Goal: Task Accomplishment & Management: Manage account settings

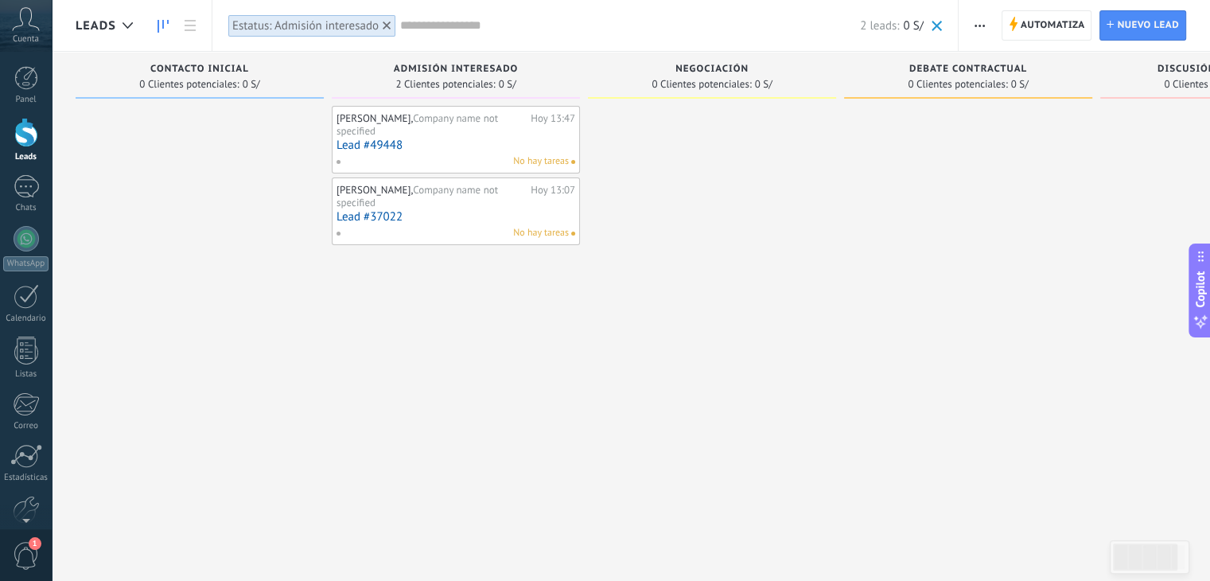
scroll to position [30, 0]
click at [1054, 23] on span "Automatiza" at bounding box center [1052, 25] width 64 height 29
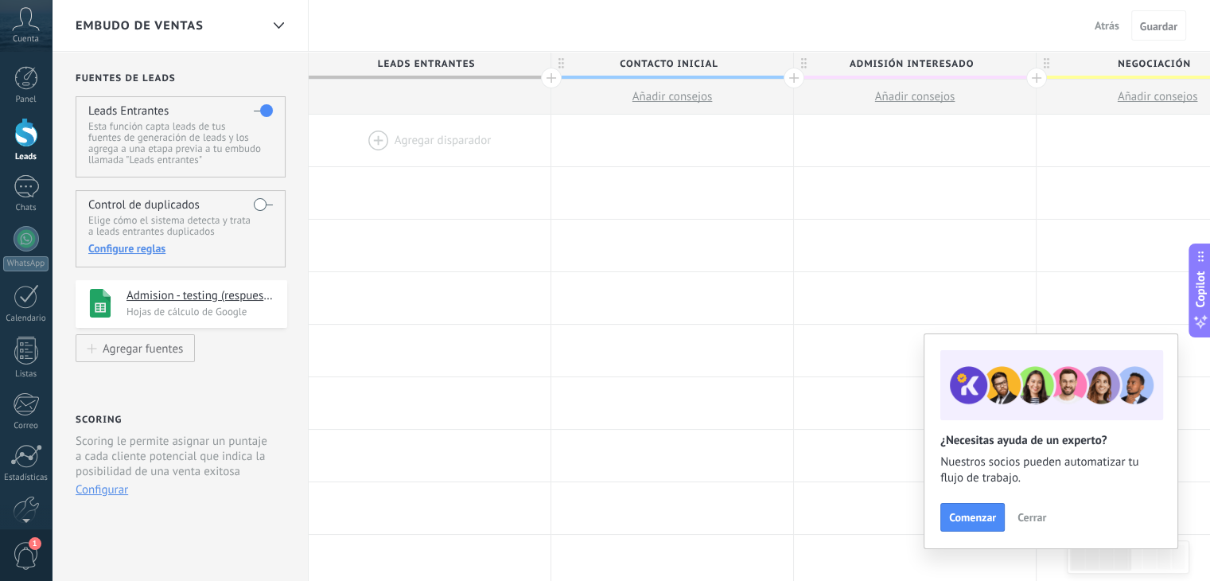
click at [20, 136] on div at bounding box center [26, 132] width 24 height 29
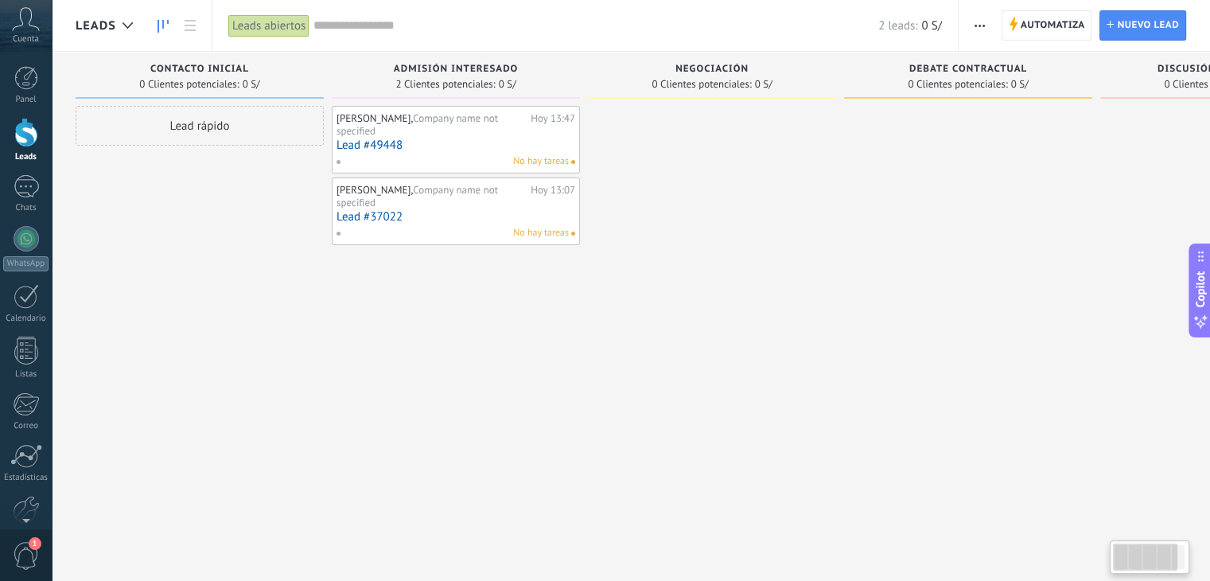
click at [515, 262] on div "[PERSON_NAME], Company name not specified [DATE] 13:47 Lead #49448 No hay tarea…" at bounding box center [456, 292] width 248 height 373
click at [765, 260] on div at bounding box center [712, 292] width 248 height 373
type textarea "**********"
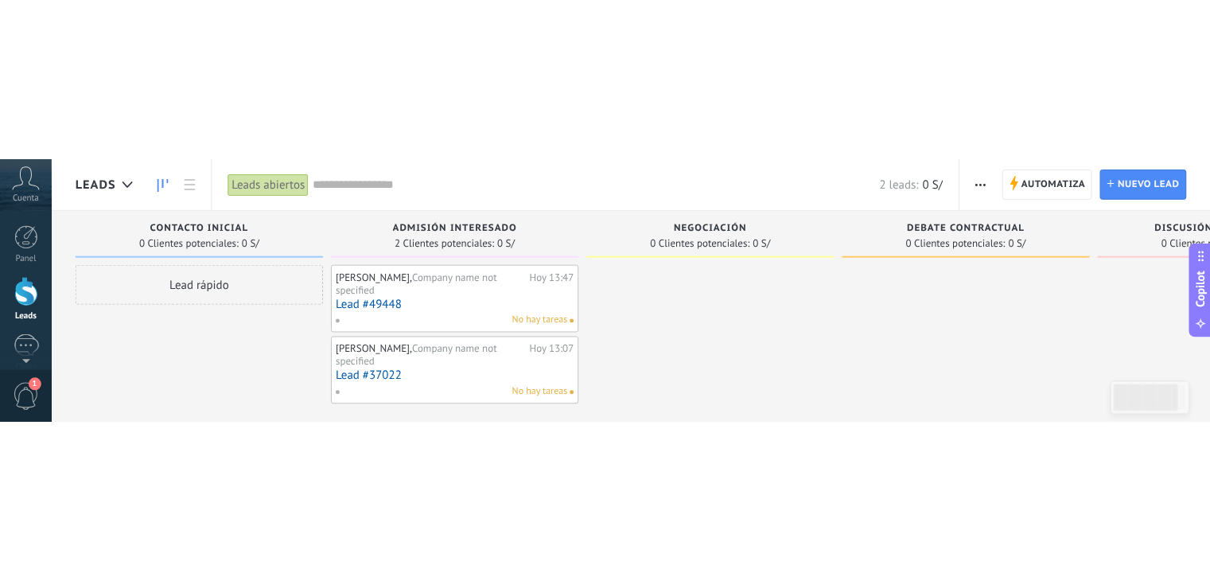
scroll to position [30, 0]
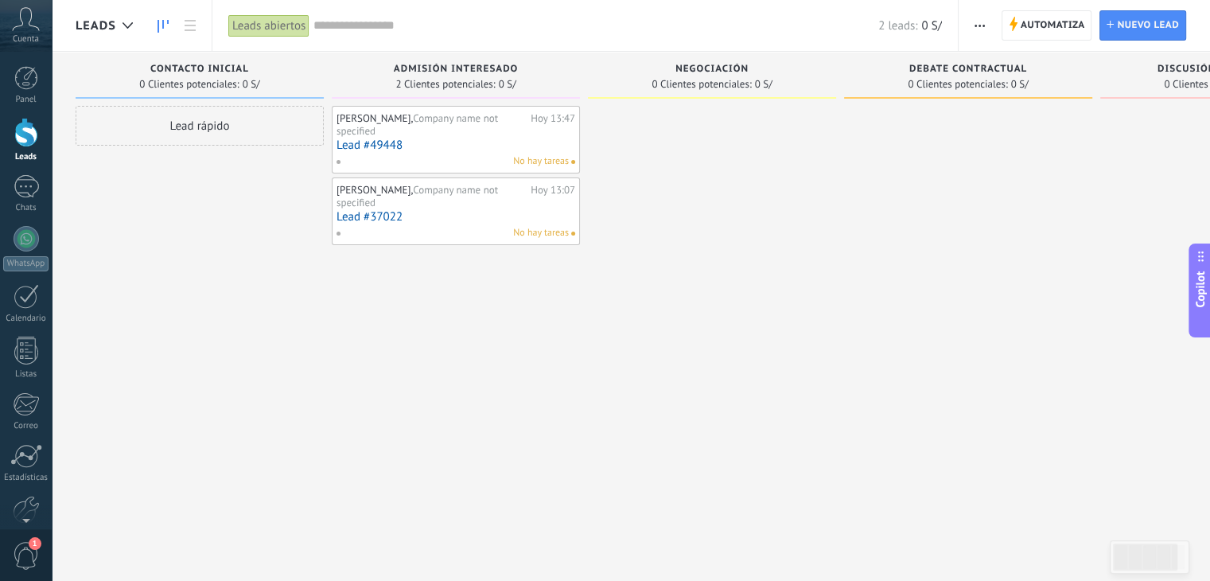
click at [178, 269] on div "Lead rápido" at bounding box center [200, 292] width 248 height 373
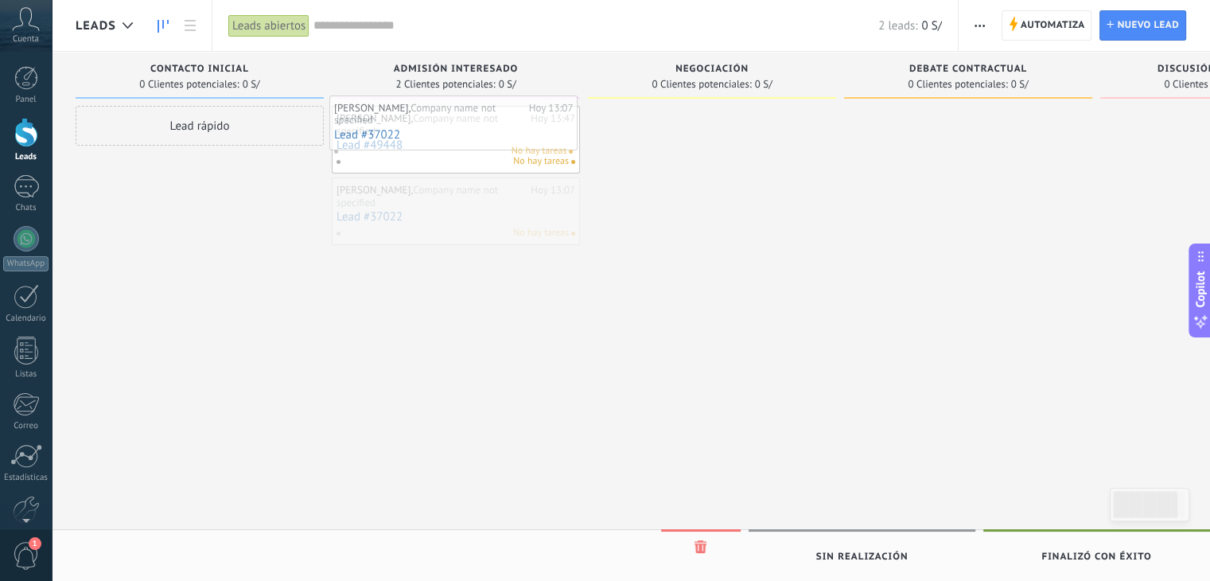
drag, startPoint x: 425, startPoint y: 207, endPoint x: 422, endPoint y: 126, distance: 81.1
drag, startPoint x: 422, startPoint y: 126, endPoint x: 425, endPoint y: 219, distance: 93.9
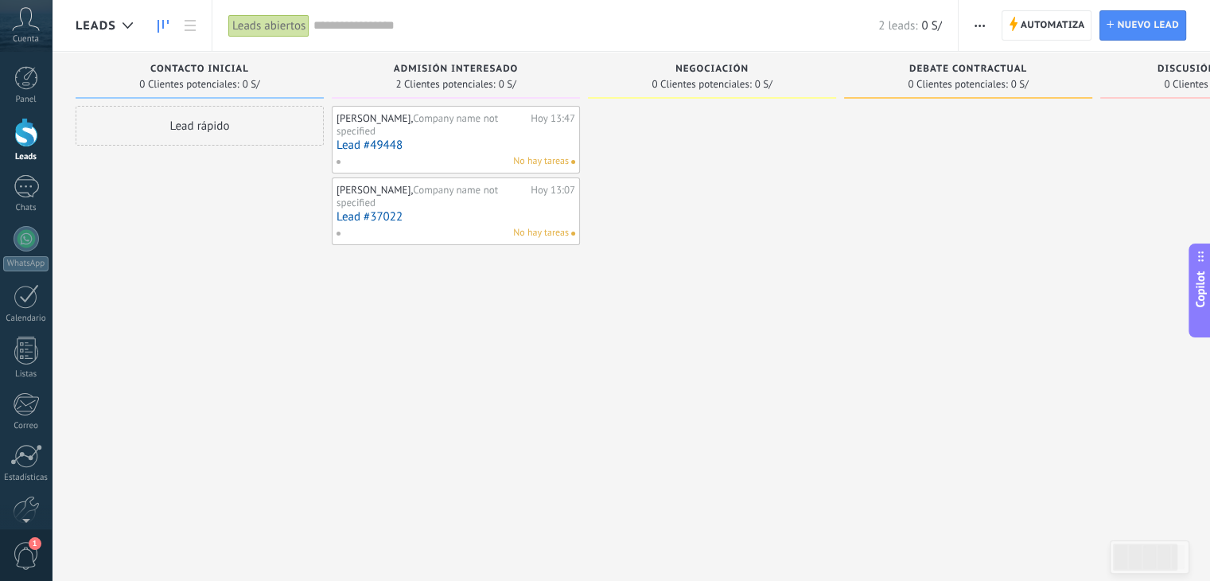
click at [579, 49] on div "2 leads: 0 S/" at bounding box center [627, 25] width 628 height 51
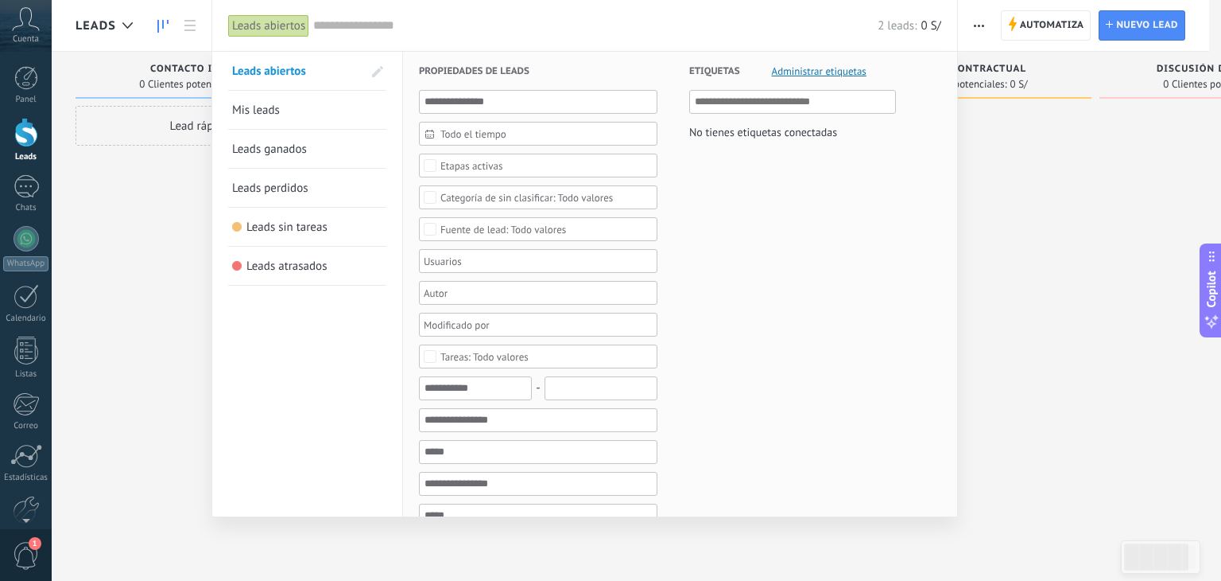
click at [1054, 332] on div at bounding box center [610, 290] width 1221 height 581
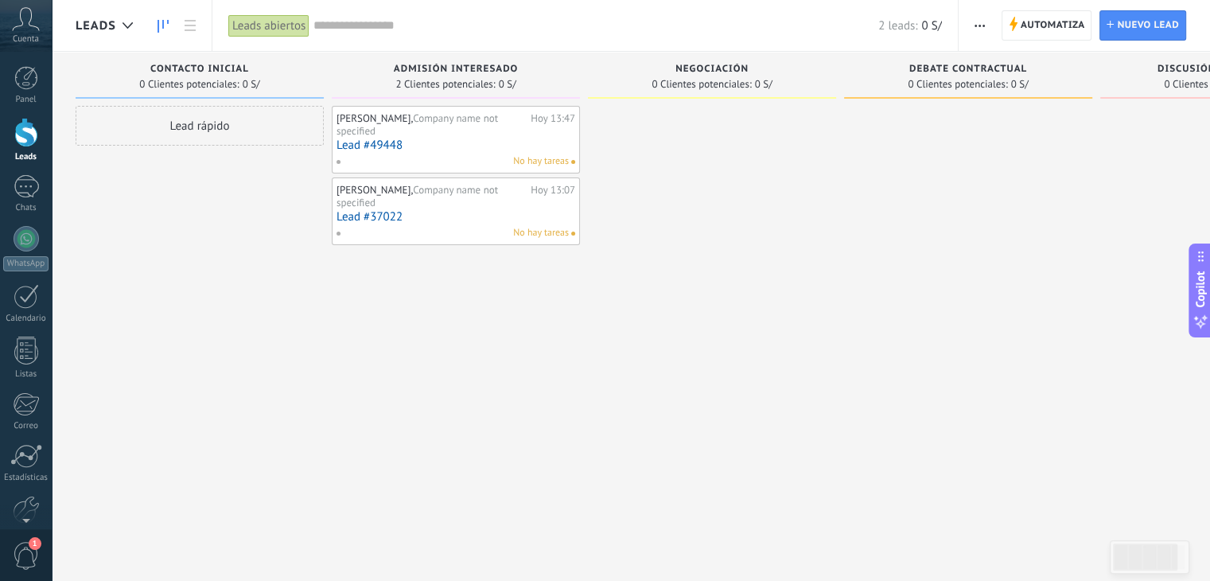
click at [697, 13] on div "2 leads: 0 S/" at bounding box center [627, 25] width 628 height 51
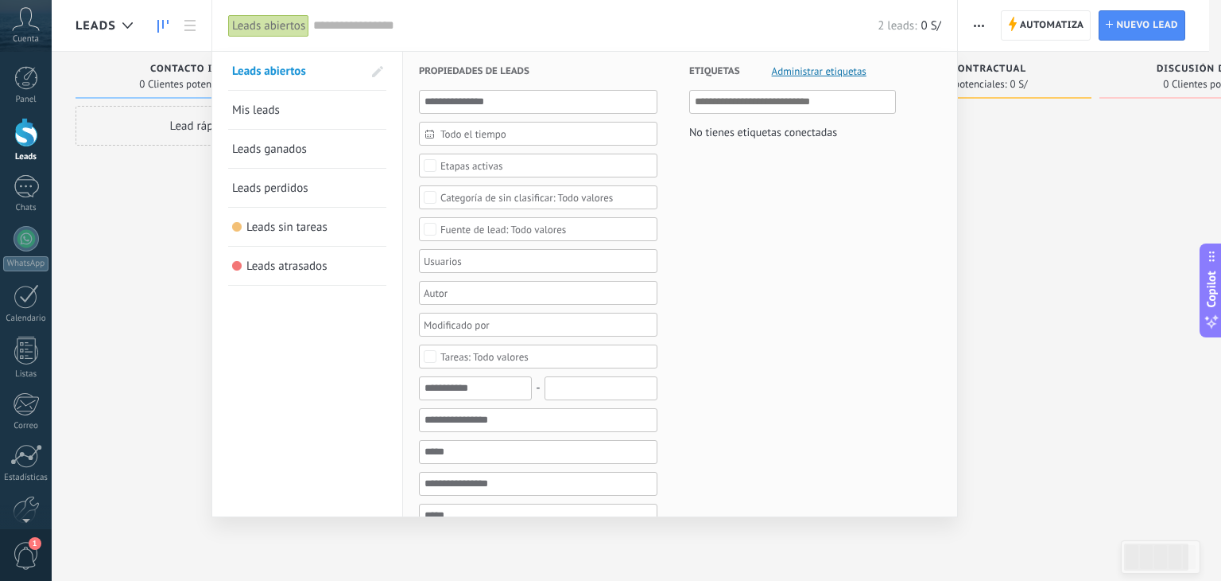
click at [1010, 314] on div at bounding box center [610, 290] width 1221 height 581
